Goal: Task Accomplishment & Management: Manage account settings

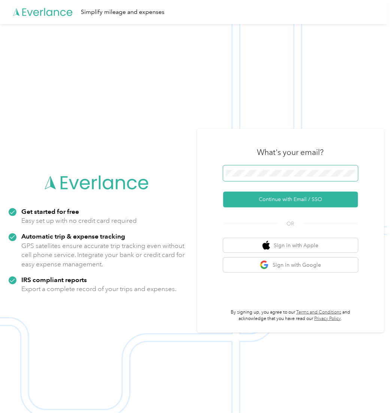
click at [223, 192] on button "Continue with Email / SSO" at bounding box center [290, 200] width 135 height 16
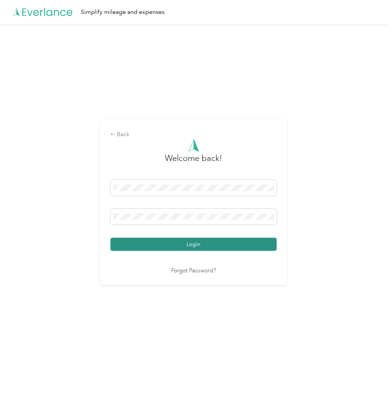
click at [195, 245] on button "Login" at bounding box center [194, 244] width 166 height 13
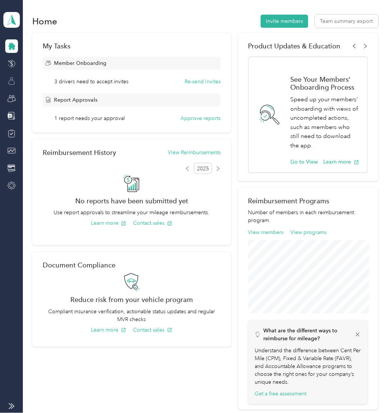
click at [10, 79] on icon at bounding box center [11, 81] width 8 height 8
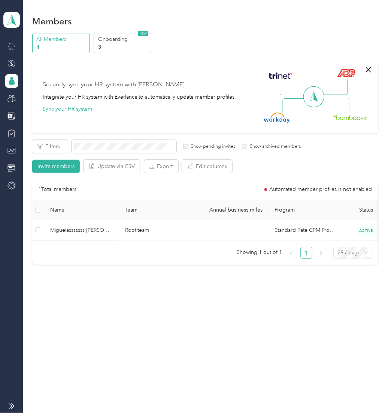
click at [225, 56] on div "All Members 4 Onboarding 3 NEW Securely sync your HR system with Everlance Inte…" at bounding box center [205, 152] width 346 height 238
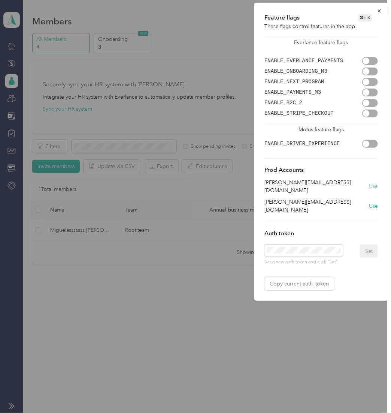
click at [374, 183] on button "Use" at bounding box center [373, 186] width 9 height 8
